Goal: Task Accomplishment & Management: Use online tool/utility

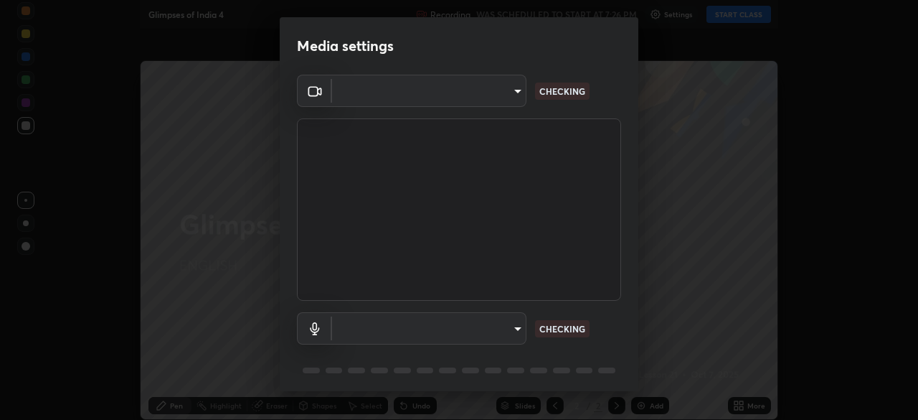
type input "91e77ac2d5f895b7de034188ea114b57184921d1251f25b945ead3daf74f7606"
type input "default"
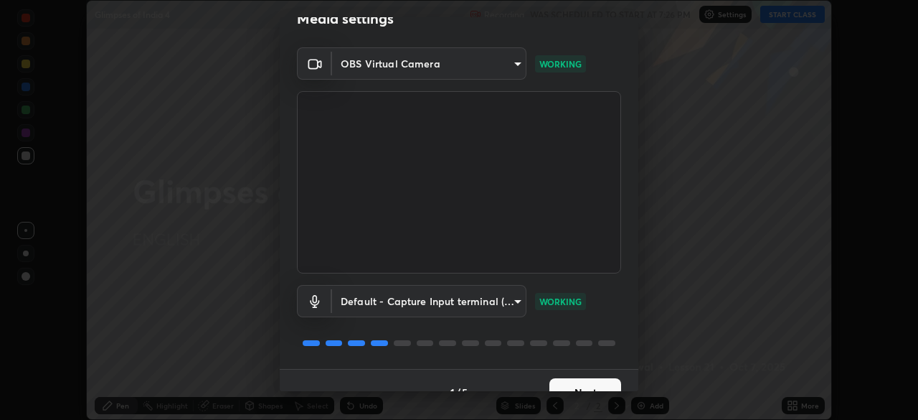
scroll to position [51, 0]
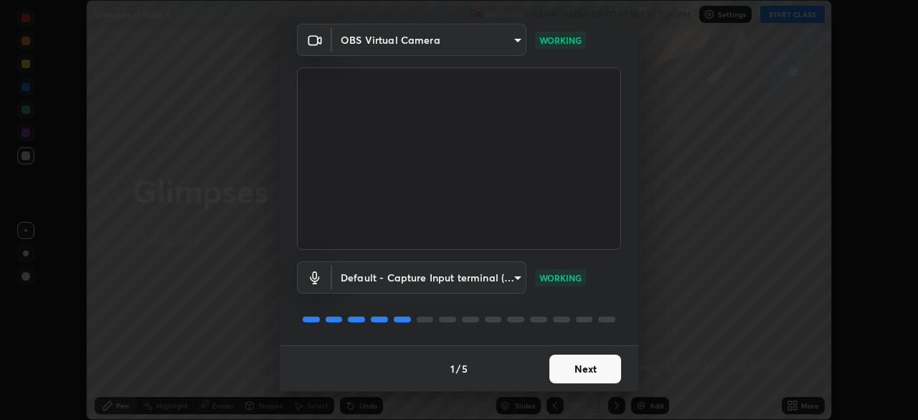
click at [562, 360] on button "Next" at bounding box center [585, 368] width 72 height 29
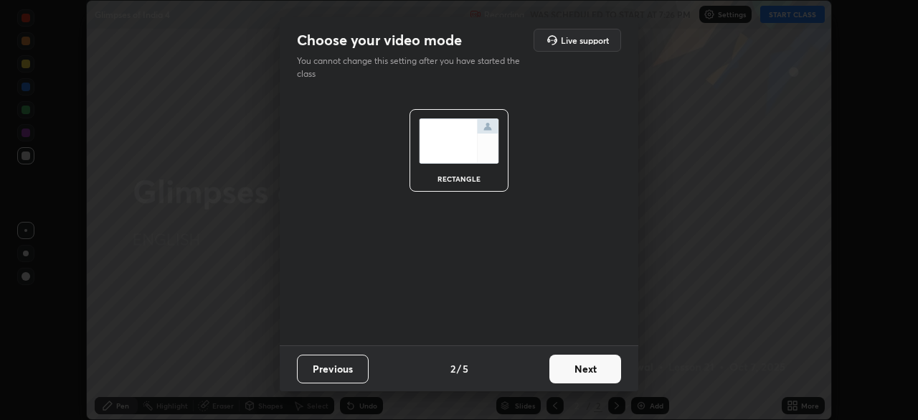
click at [574, 365] on button "Next" at bounding box center [585, 368] width 72 height 29
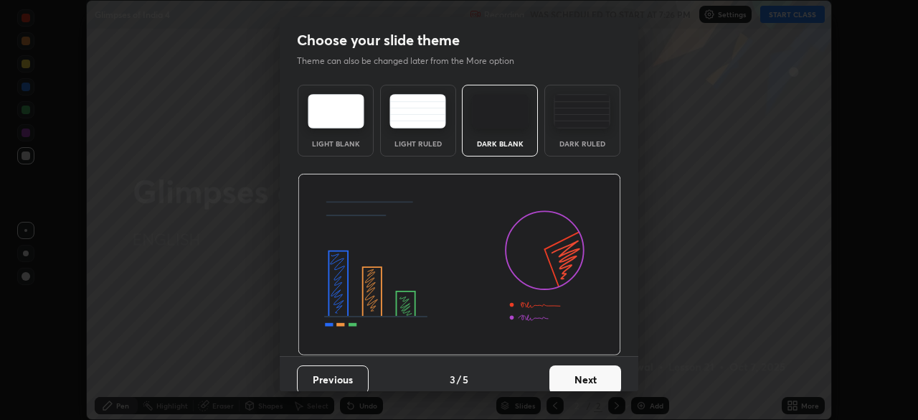
click at [575, 367] on button "Next" at bounding box center [585, 379] width 72 height 29
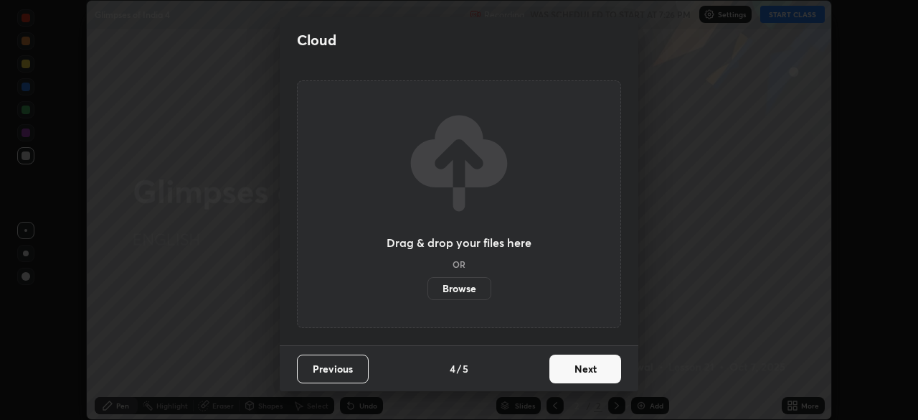
click at [575, 371] on button "Next" at bounding box center [585, 368] width 72 height 29
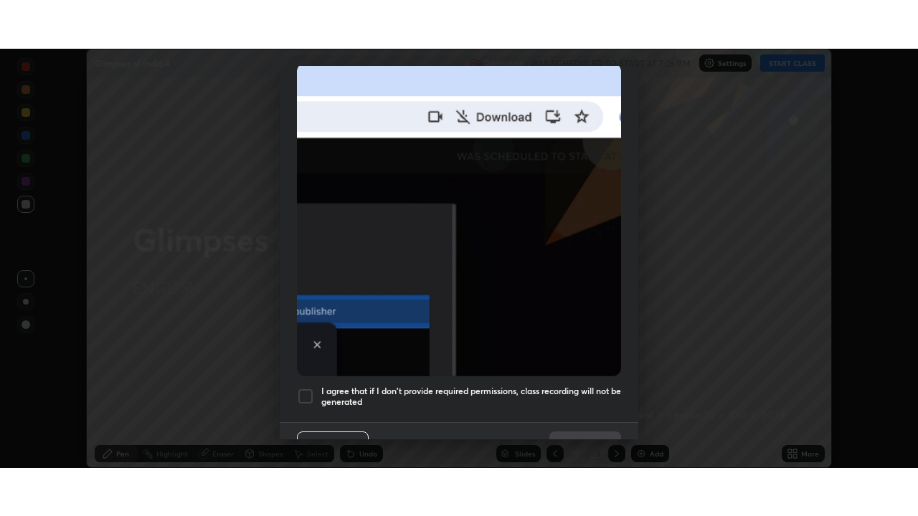
scroll to position [344, 0]
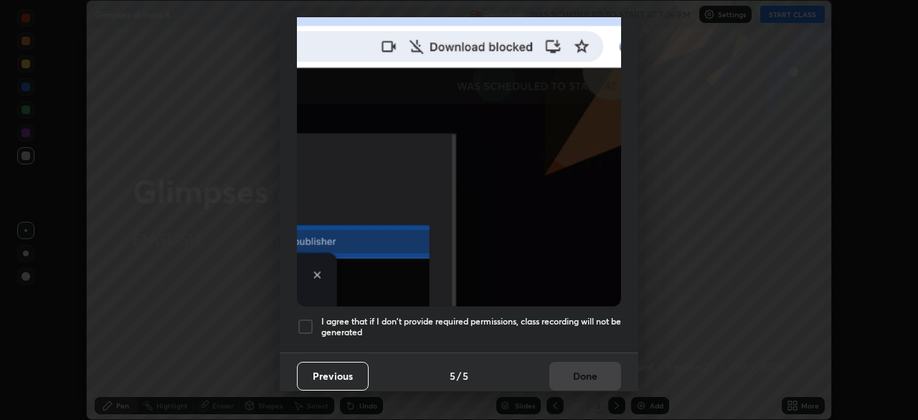
click at [527, 320] on h5 "I agree that if I don't provide required permissions, class recording will not …" at bounding box center [471, 327] width 300 height 22
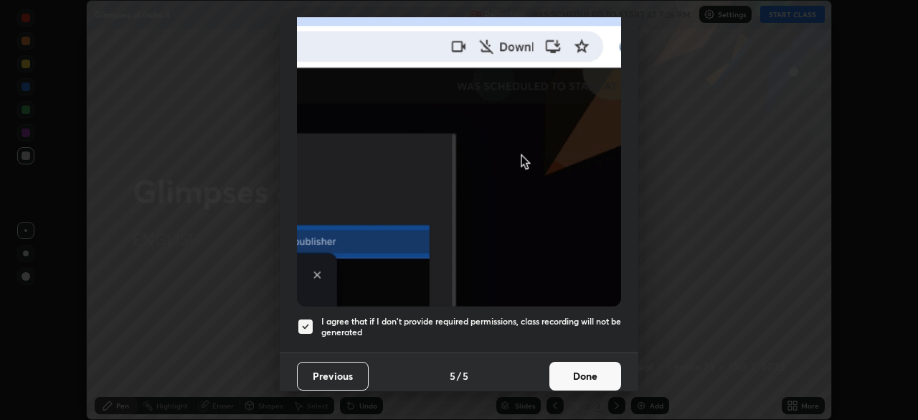
click at [568, 367] on button "Done" at bounding box center [585, 376] width 72 height 29
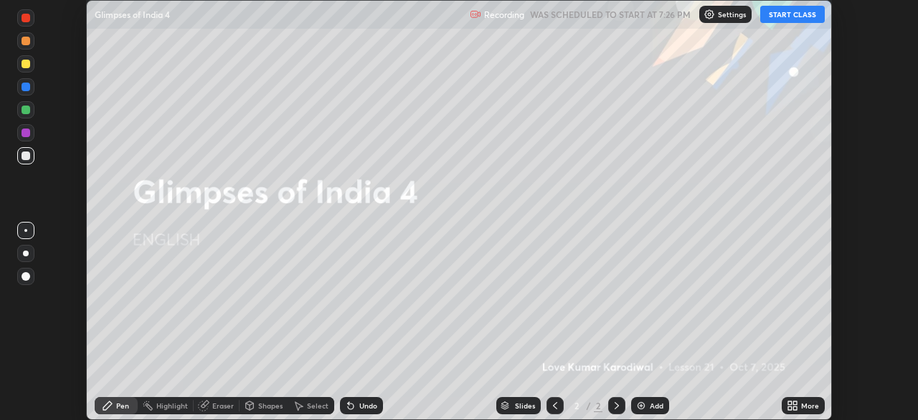
click at [785, 22] on button "START CLASS" at bounding box center [792, 14] width 65 height 17
click at [794, 14] on button "End Class" at bounding box center [796, 14] width 58 height 17
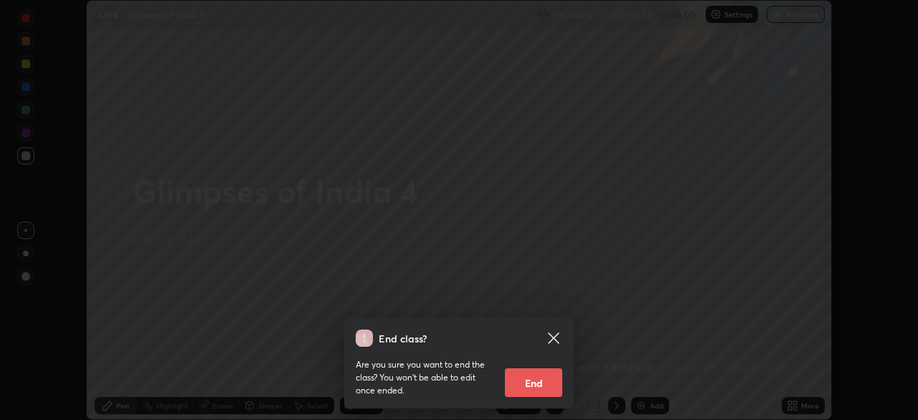
click at [558, 337] on icon at bounding box center [553, 337] width 17 height 17
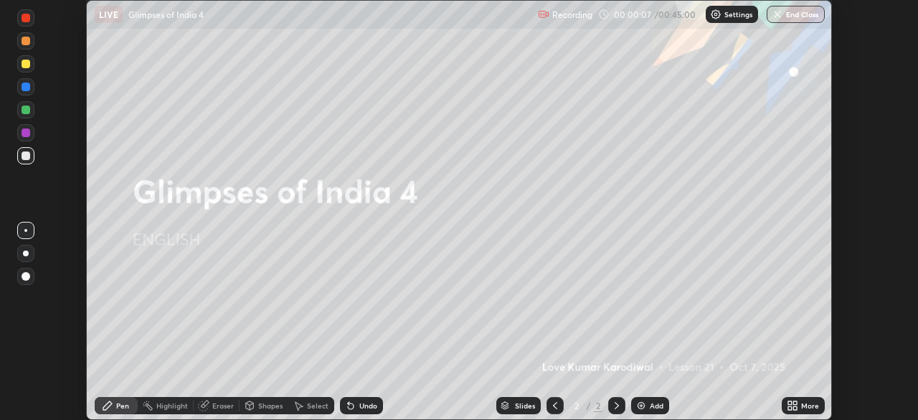
click at [795, 407] on icon at bounding box center [795, 408] width 4 height 4
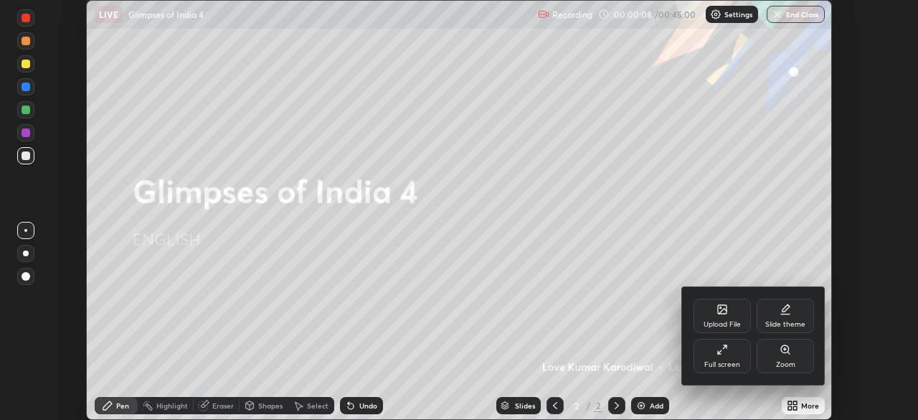
click at [733, 313] on div "Upload File" at bounding box center [722, 315] width 57 height 34
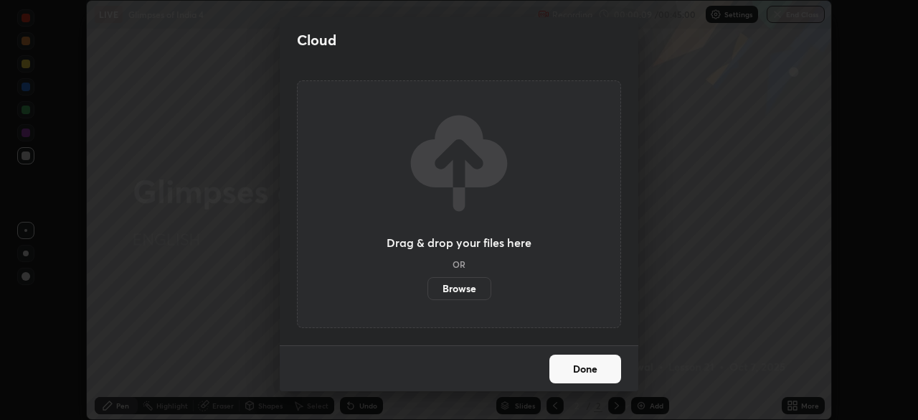
click at [471, 283] on label "Browse" at bounding box center [460, 288] width 64 height 23
click at [428, 283] on input "Browse" at bounding box center [428, 288] width 0 height 23
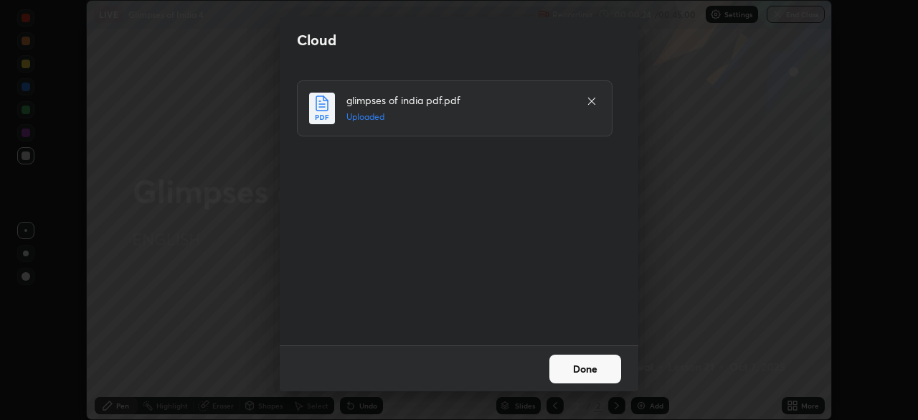
click at [589, 369] on button "Done" at bounding box center [585, 368] width 72 height 29
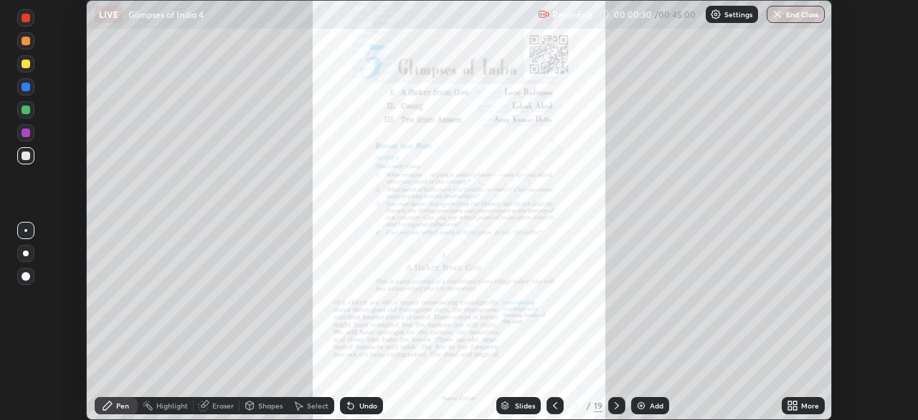
click at [613, 401] on icon at bounding box center [616, 405] width 11 height 11
click at [615, 402] on icon at bounding box center [616, 405] width 11 height 11
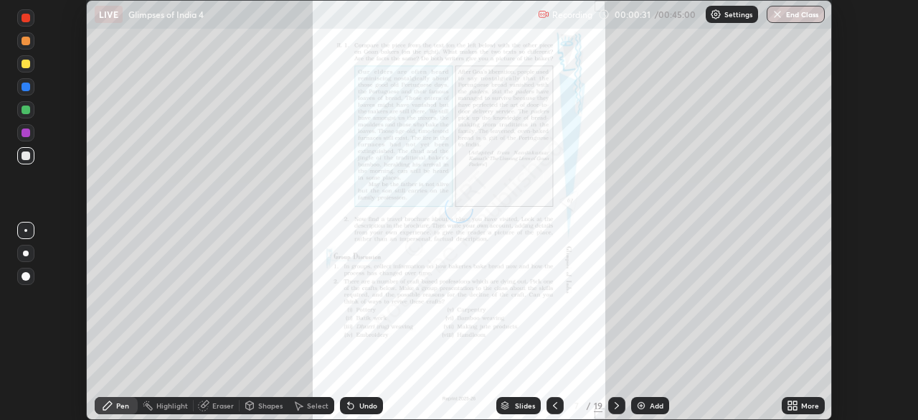
click at [615, 402] on icon at bounding box center [616, 405] width 11 height 11
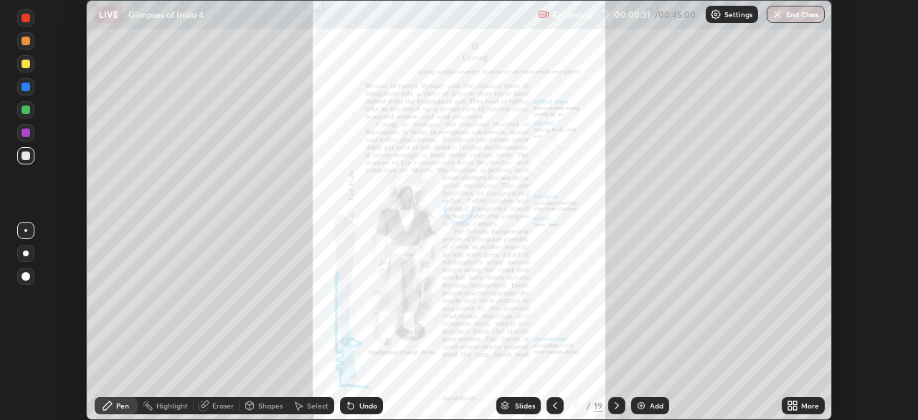
click at [615, 402] on icon at bounding box center [616, 405] width 11 height 11
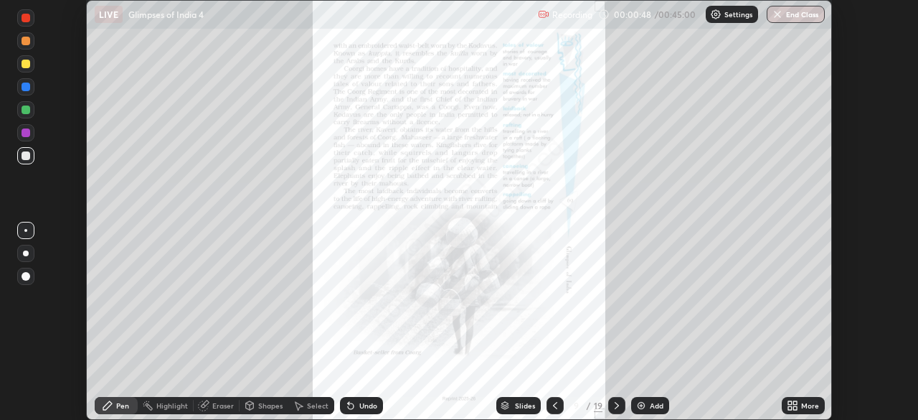
click at [613, 406] on icon at bounding box center [616, 405] width 11 height 11
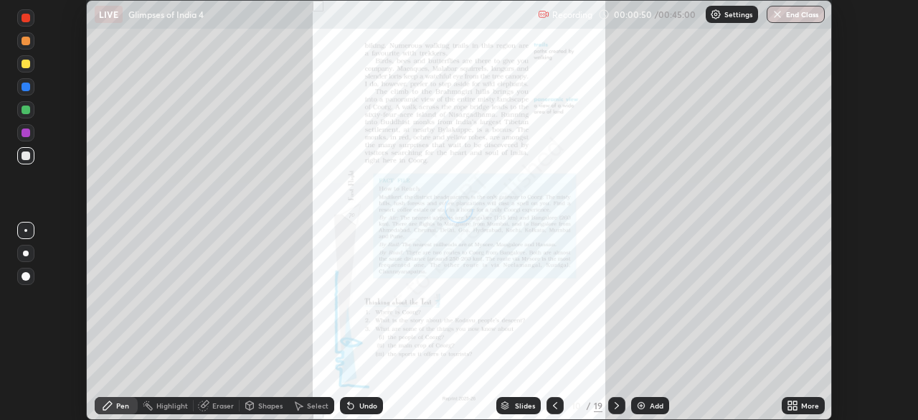
click at [617, 403] on icon at bounding box center [616, 405] width 11 height 11
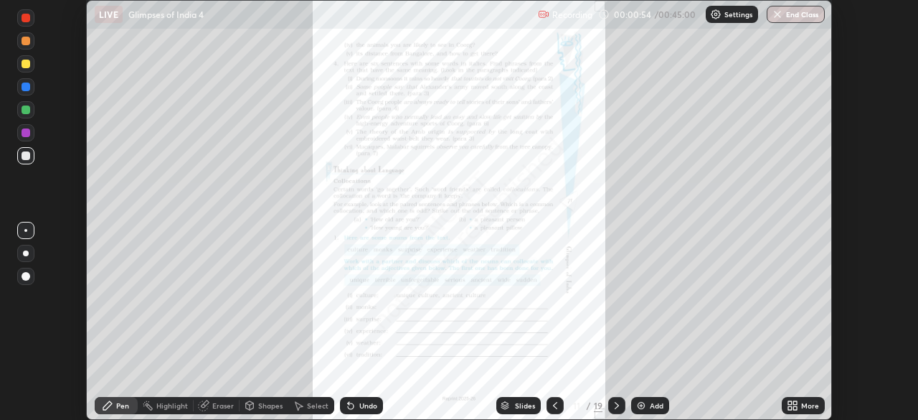
click at [616, 403] on icon at bounding box center [616, 405] width 11 height 11
click at [794, 409] on icon at bounding box center [795, 408] width 4 height 4
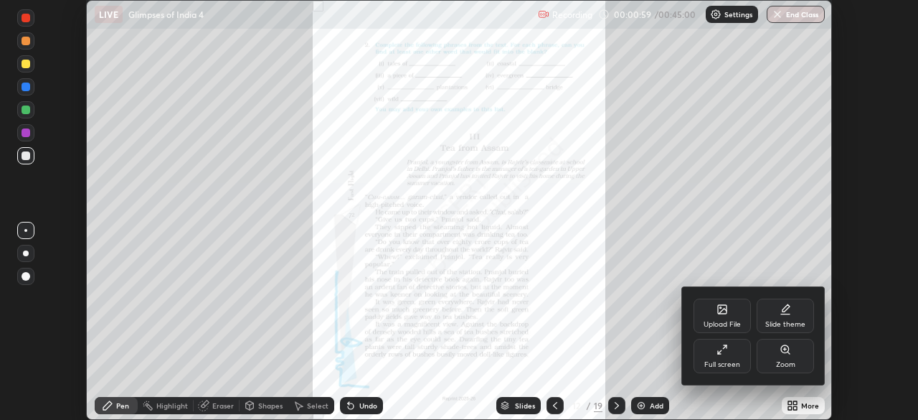
click at [720, 354] on icon at bounding box center [722, 349] width 11 height 11
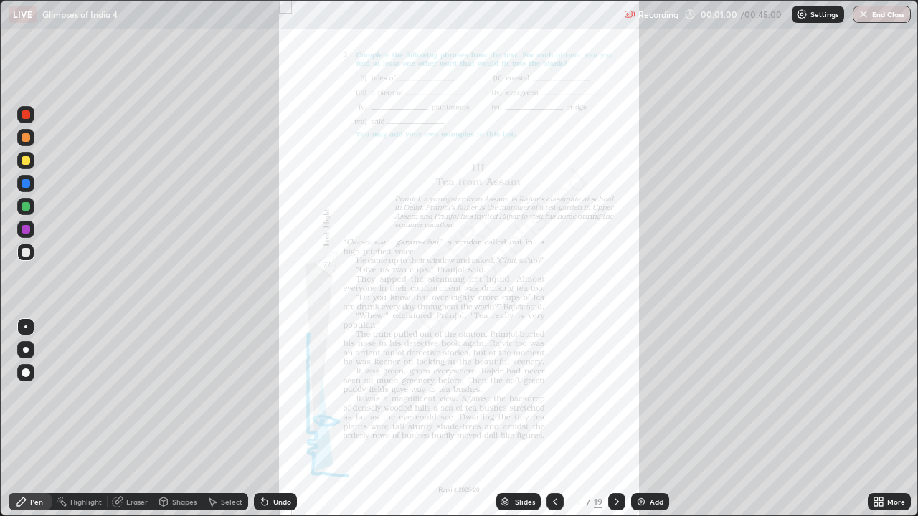
scroll to position [516, 918]
click at [876, 419] on icon at bounding box center [876, 500] width 4 height 4
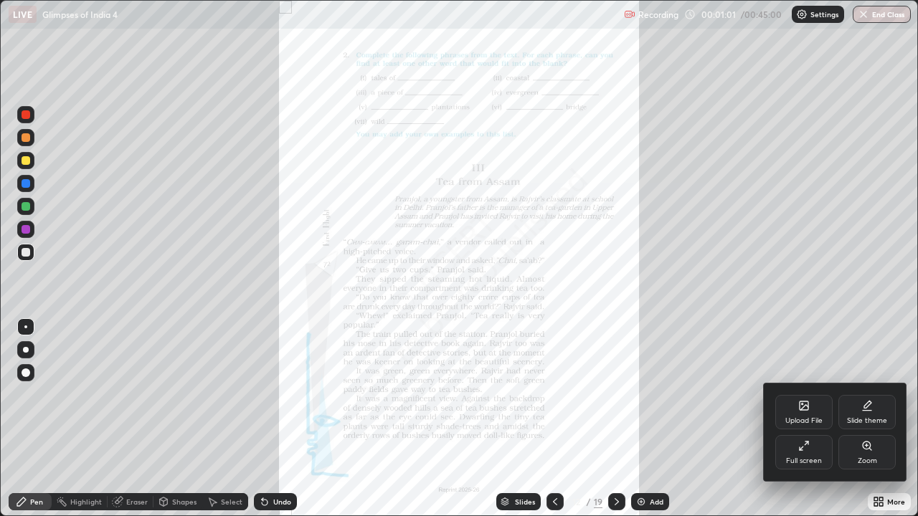
click at [859, 419] on div "Zoom" at bounding box center [867, 452] width 57 height 34
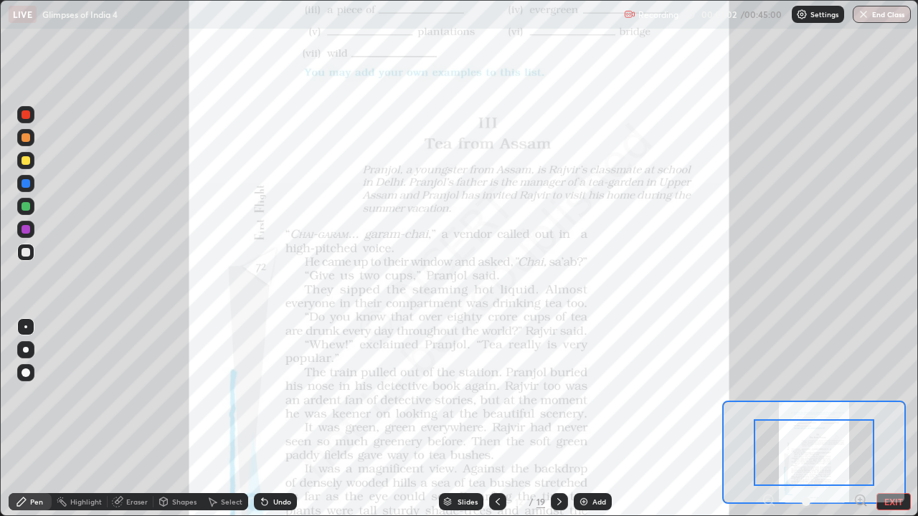
click at [860, 419] on icon at bounding box center [861, 500] width 4 height 0
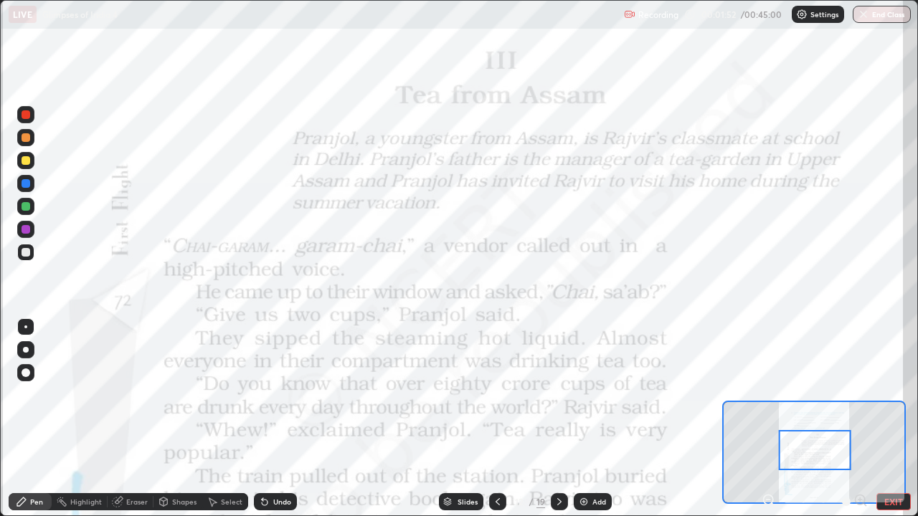
click at [77, 419] on div "Highlight" at bounding box center [86, 502] width 32 height 7
click at [26, 112] on div at bounding box center [26, 114] width 9 height 9
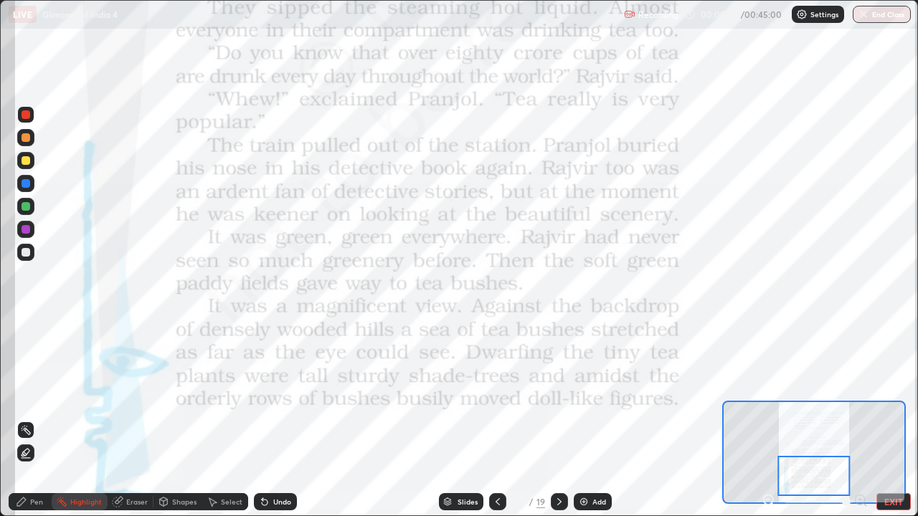
click at [560, 419] on icon at bounding box center [559, 501] width 11 height 11
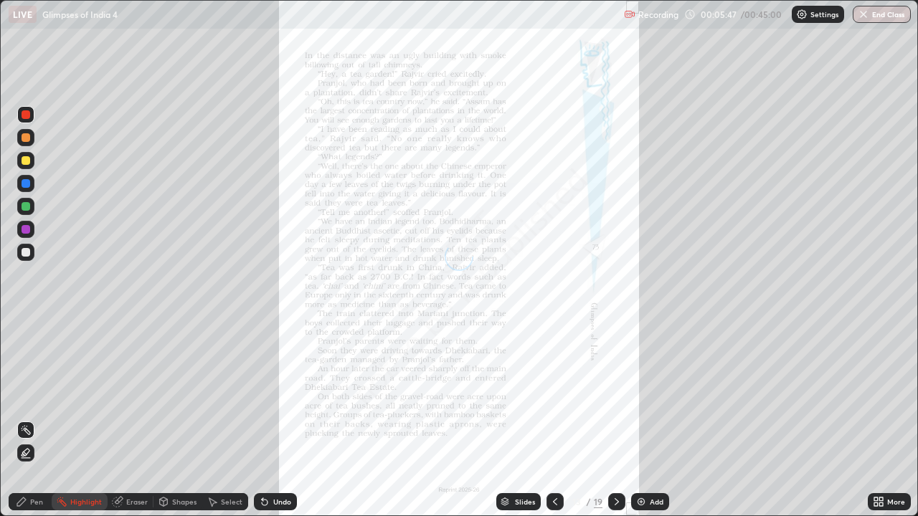
click at [887, 419] on div "More" at bounding box center [896, 502] width 18 height 7
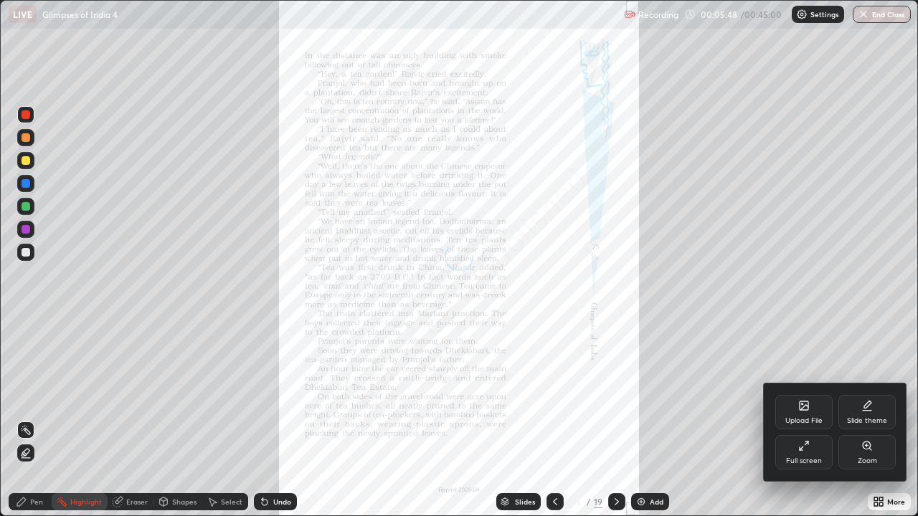
click at [869, 419] on div "Zoom" at bounding box center [867, 452] width 57 height 34
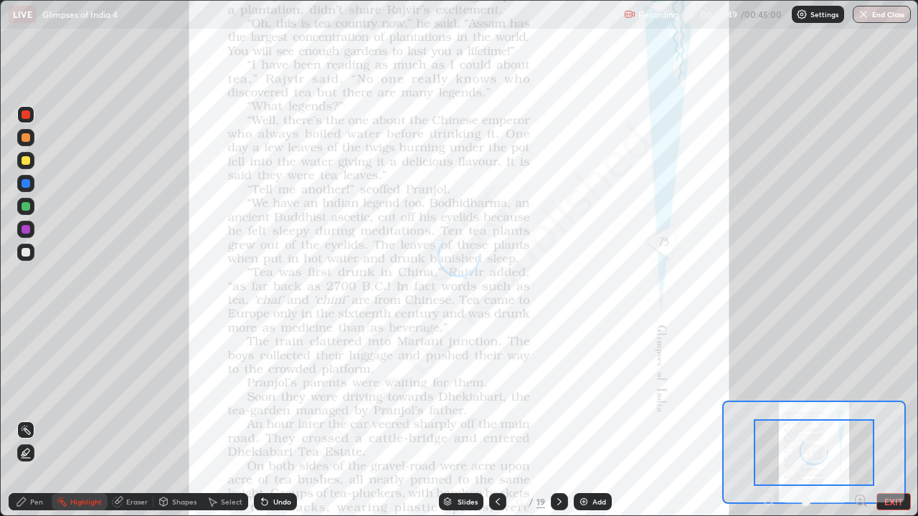
click at [860, 419] on icon at bounding box center [861, 500] width 4 height 0
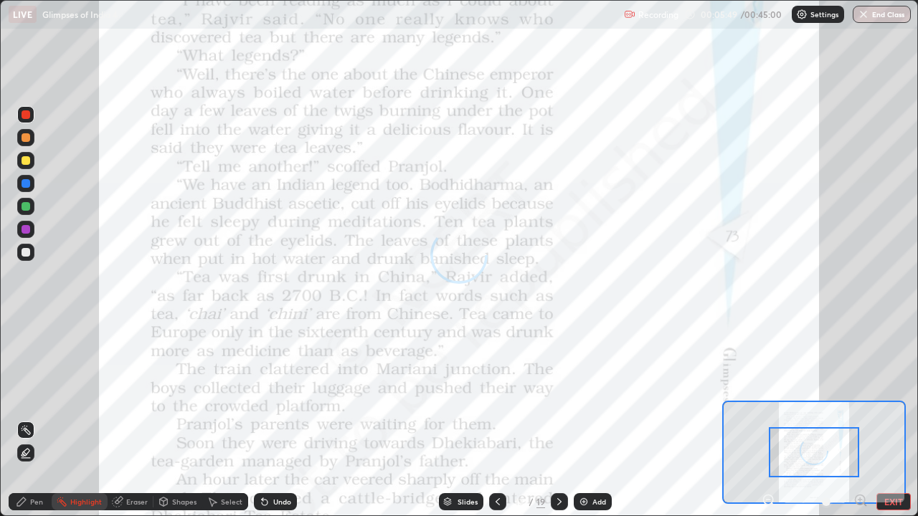
click at [860, 419] on icon at bounding box center [861, 500] width 4 height 0
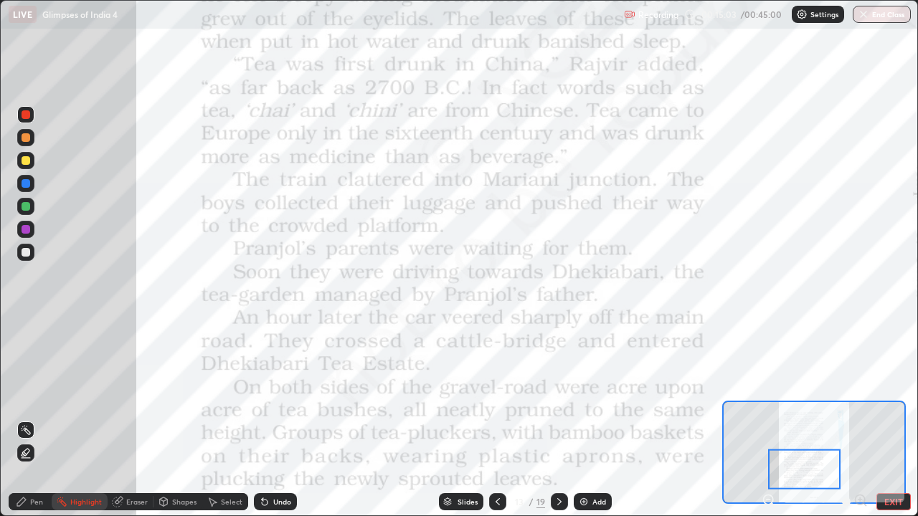
click at [796, 419] on div at bounding box center [804, 470] width 72 height 40
click at [556, 419] on icon at bounding box center [559, 501] width 11 height 11
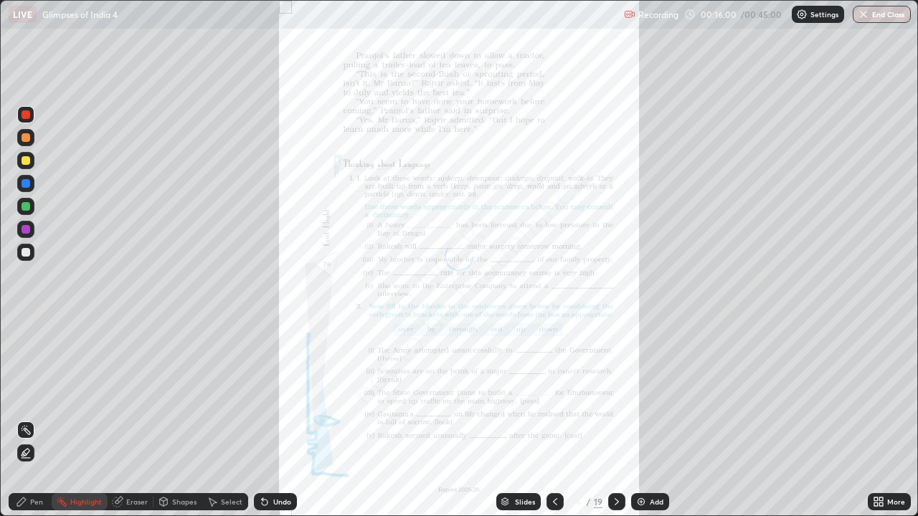
click at [881, 419] on icon at bounding box center [881, 505] width 4 height 4
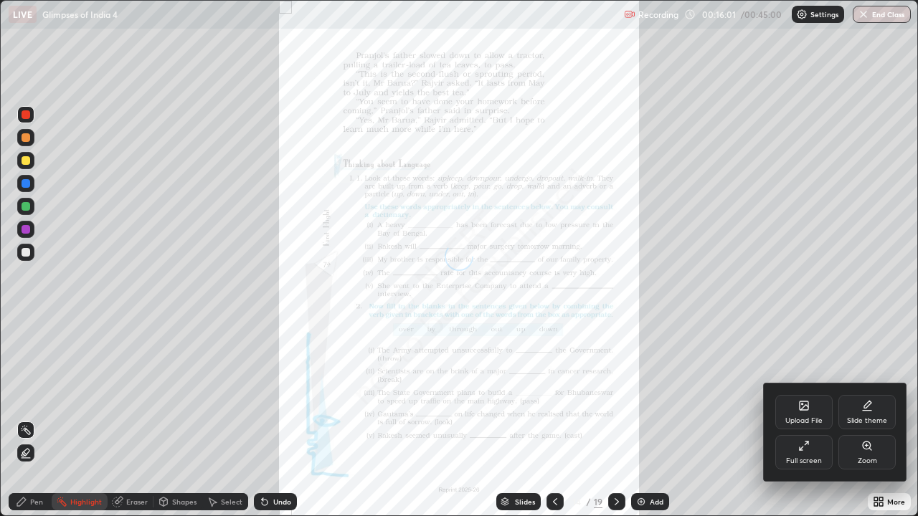
click at [868, 419] on icon at bounding box center [867, 446] width 8 height 8
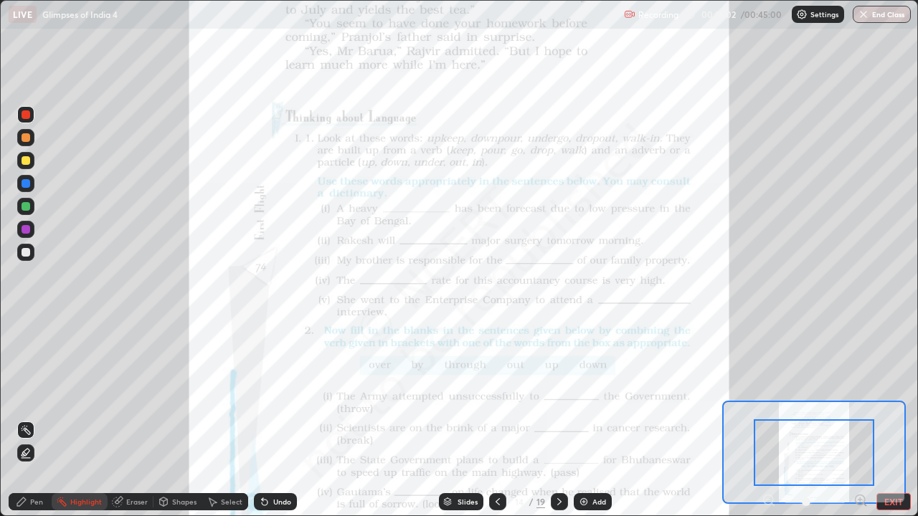
click at [860, 419] on icon at bounding box center [861, 500] width 4 height 0
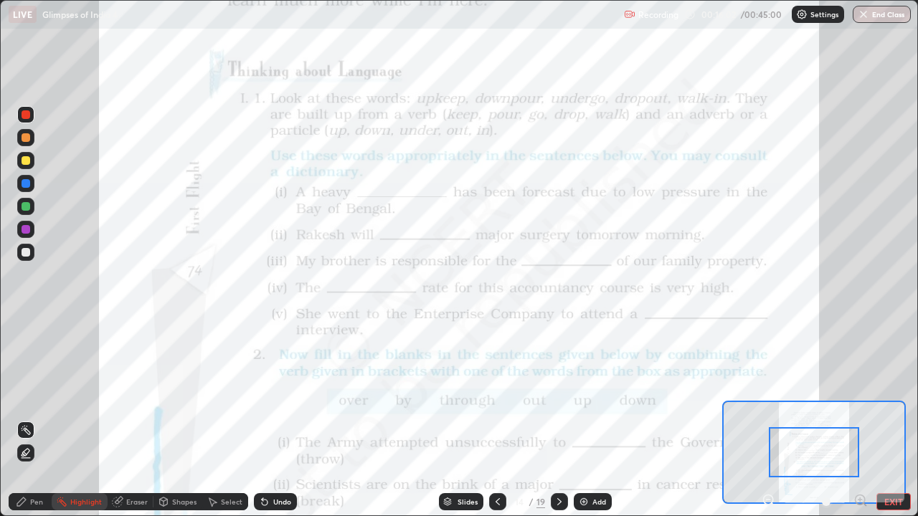
click at [864, 419] on icon at bounding box center [865, 505] width 3 height 3
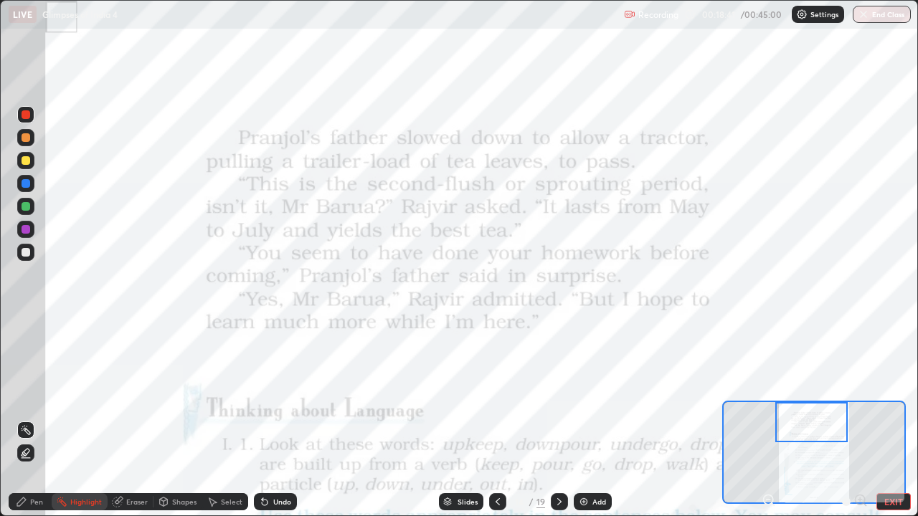
click at [590, 419] on div "Add" at bounding box center [593, 502] width 38 height 17
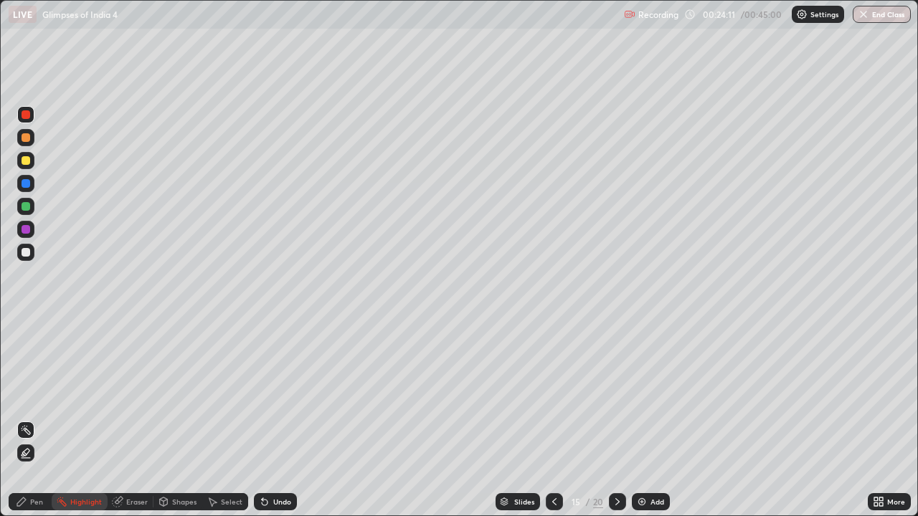
click at [22, 419] on icon at bounding box center [21, 502] width 9 height 9
click at [885, 11] on button "End Class" at bounding box center [882, 14] width 58 height 17
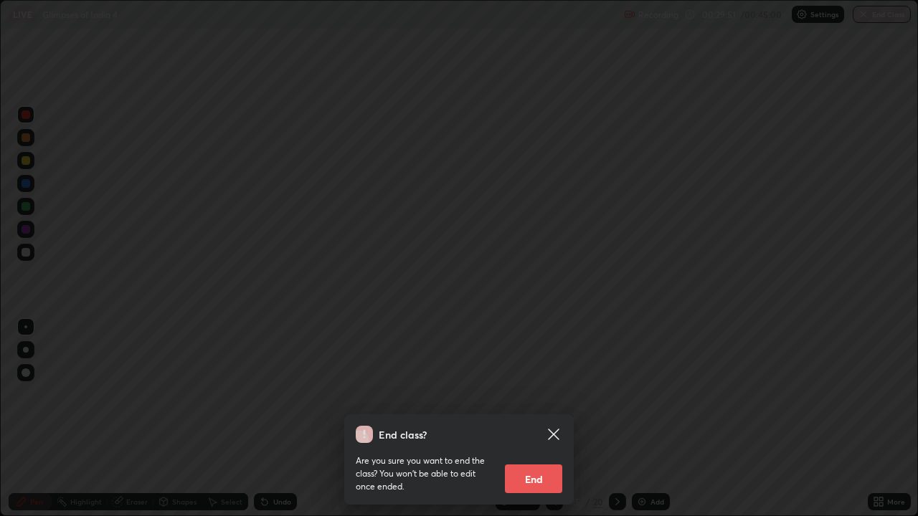
click at [543, 419] on button "End" at bounding box center [533, 479] width 57 height 29
